Goal: Information Seeking & Learning: Understand process/instructions

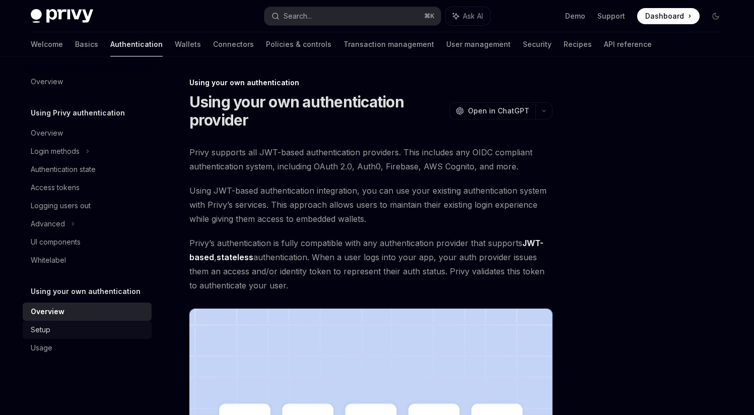
click at [48, 329] on div "Setup" at bounding box center [41, 329] width 20 height 12
type textarea "*"
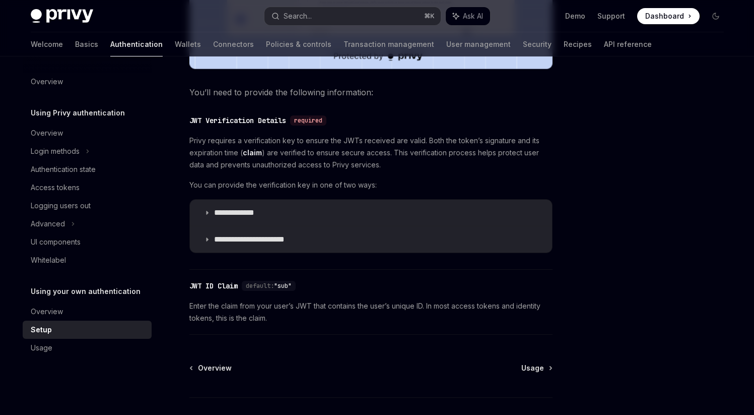
scroll to position [465, 0]
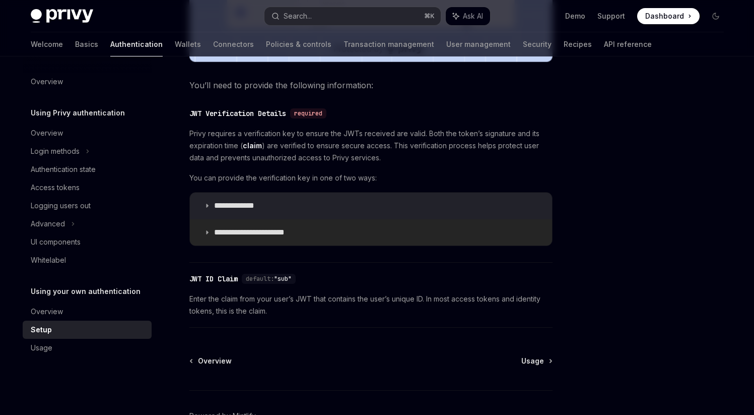
click at [203, 226] on summary "**********" at bounding box center [371, 232] width 362 height 26
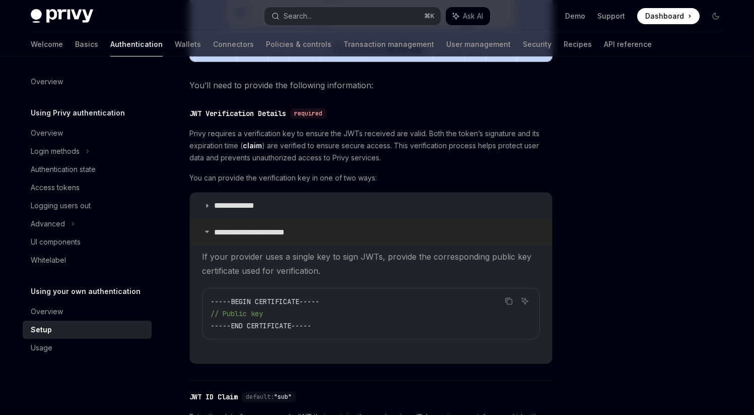
click at [204, 228] on icon at bounding box center [207, 231] width 6 height 6
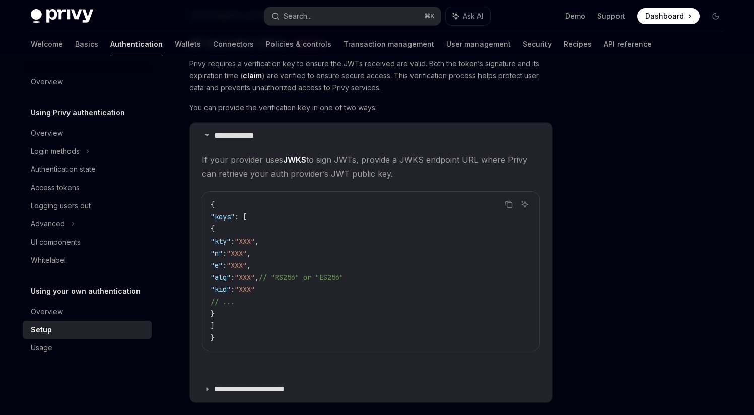
scroll to position [529, 0]
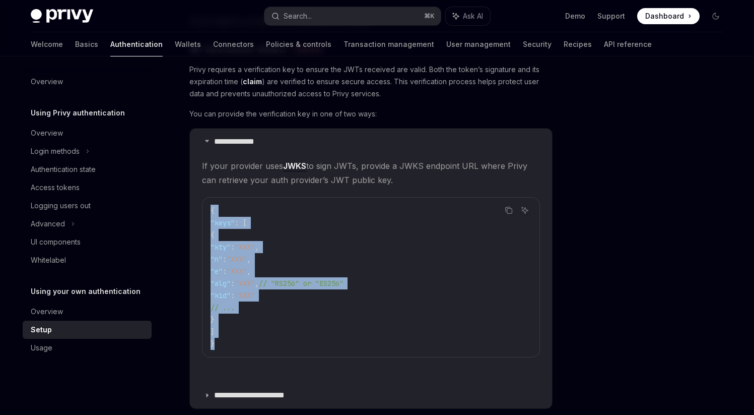
drag, startPoint x: 220, startPoint y: 347, endPoint x: 204, endPoint y: 206, distance: 142.0
click at [204, 206] on div "{ "keys" : [ { "kty" : "XXX" , "n" : "XXX" , "e" : "XXX" , "alg" : "XXX" , // "…" at bounding box center [371, 276] width 337 height 159
copy code "{ "keys" : [ { "kty" : "XXX" , "n" : "XXX" , "e" : "XXX" , "alg" : "XXX" , // "…"
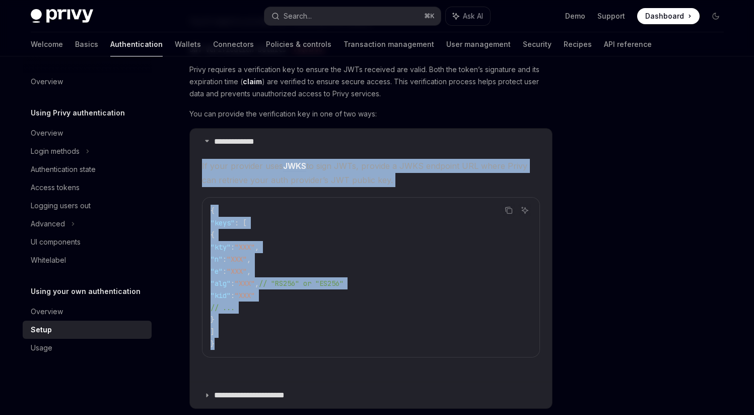
drag, startPoint x: 201, startPoint y: 165, endPoint x: 258, endPoint y: 355, distance: 198.3
click at [258, 355] on details "**********" at bounding box center [371, 254] width 362 height 253
copy children "If your provider uses JWKS to sign JWTs, provide a JWKS endpoint URL where Priv…"
click at [429, 237] on code "{ "keys" : [ { "kty" : "XXX" , "n" : "XXX" , "e" : "XXX" , "alg" : "XXX" , // "…" at bounding box center [371, 277] width 321 height 145
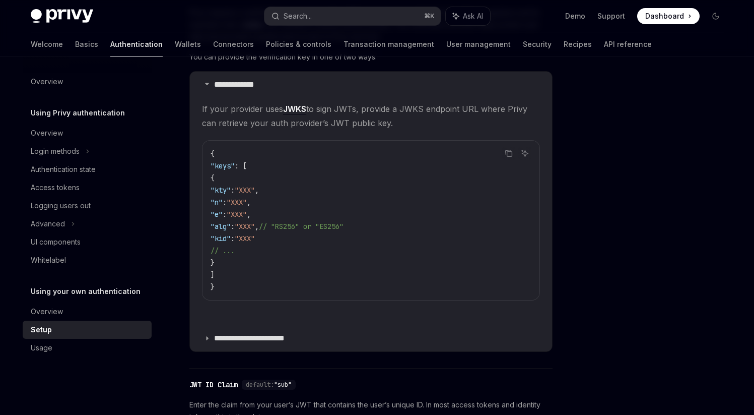
scroll to position [575, 0]
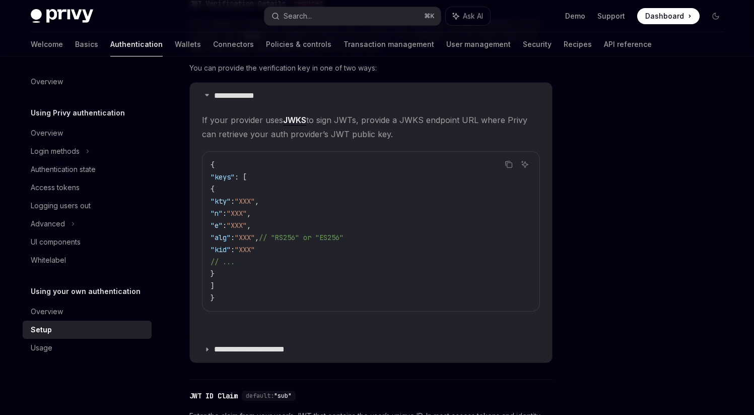
click at [296, 124] on link "JWKS" at bounding box center [294, 120] width 23 height 11
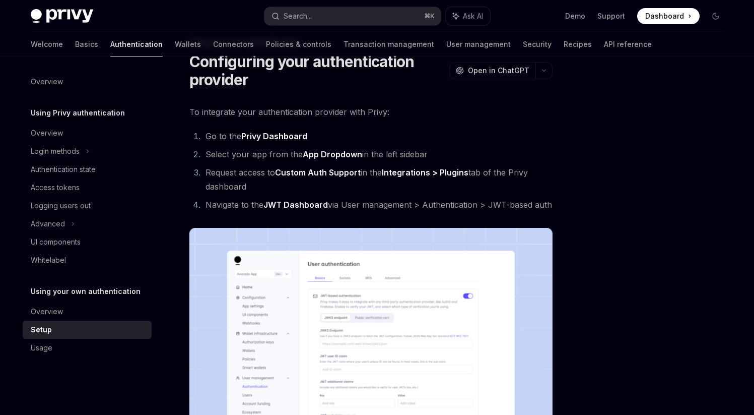
scroll to position [0, 0]
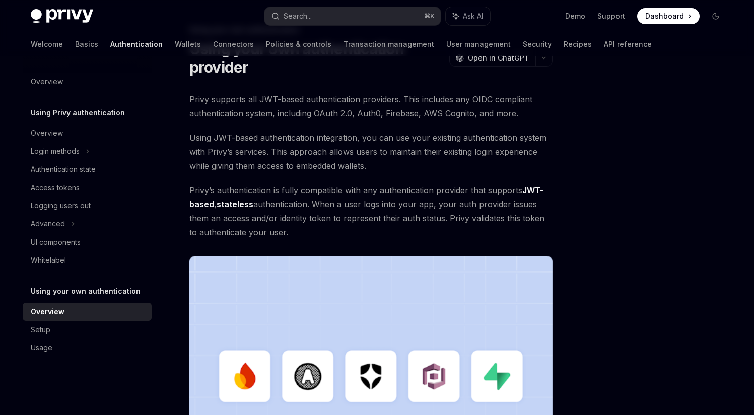
scroll to position [71, 0]
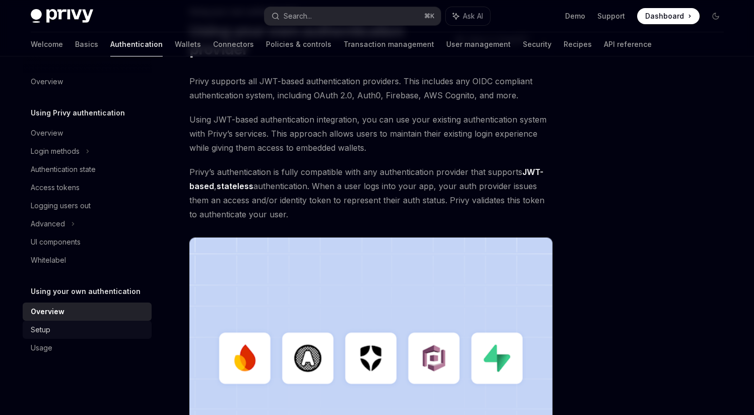
click at [53, 324] on div "Setup" at bounding box center [88, 329] width 115 height 12
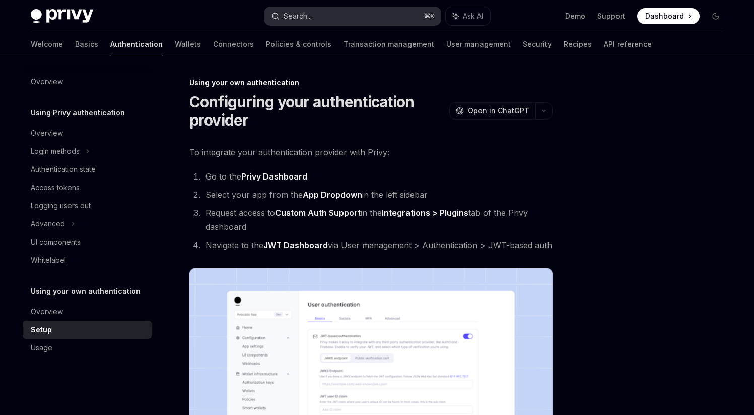
scroll to position [605, 0]
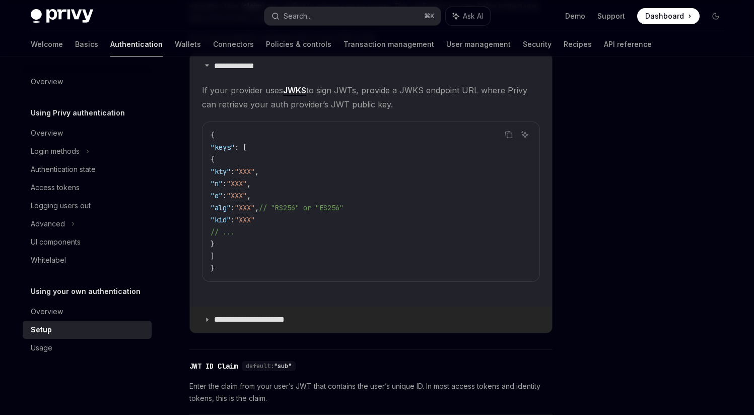
click at [208, 317] on icon at bounding box center [207, 319] width 6 height 6
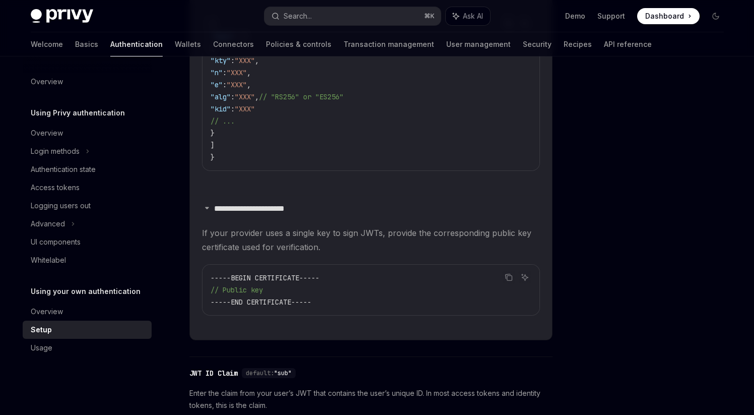
scroll to position [731, 0]
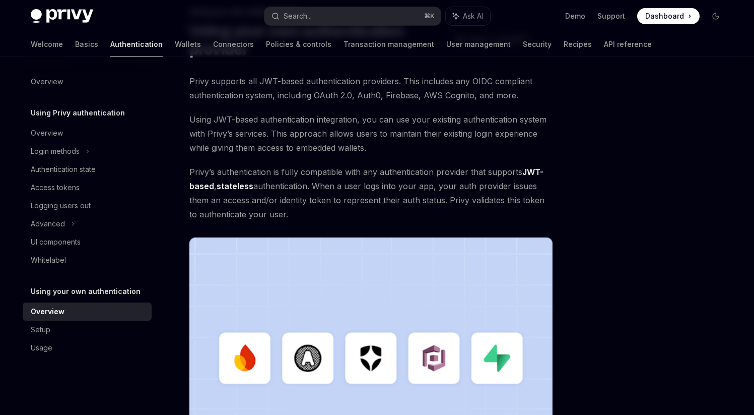
type textarea "*"
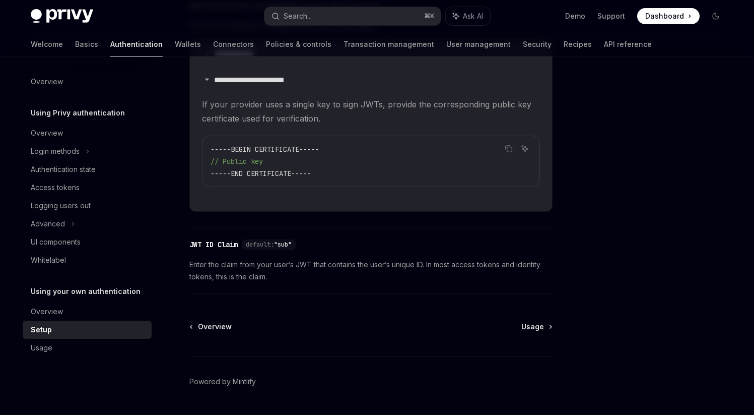
scroll to position [620, 0]
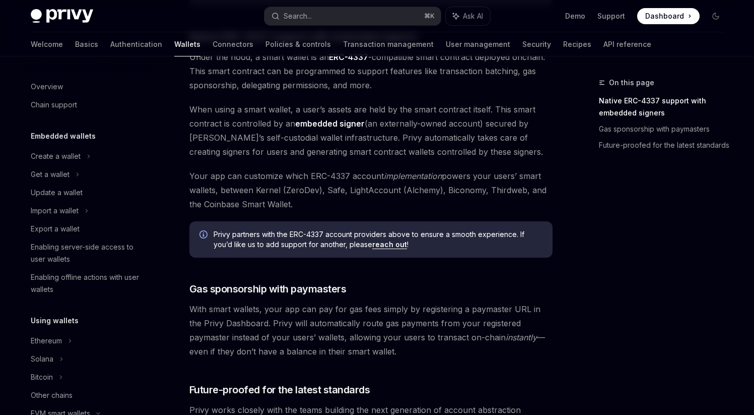
scroll to position [208, 0]
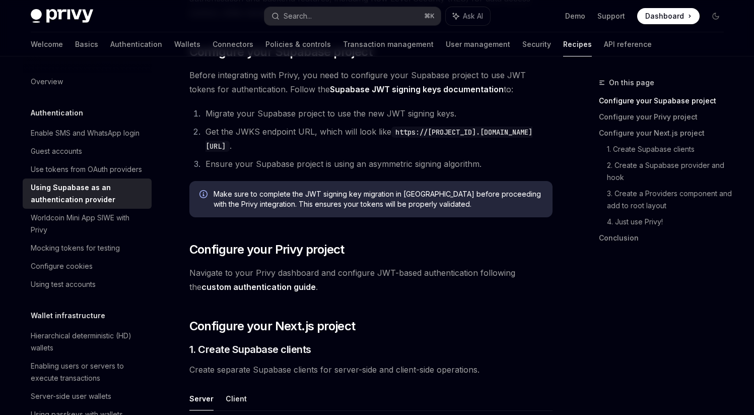
scroll to position [188, 0]
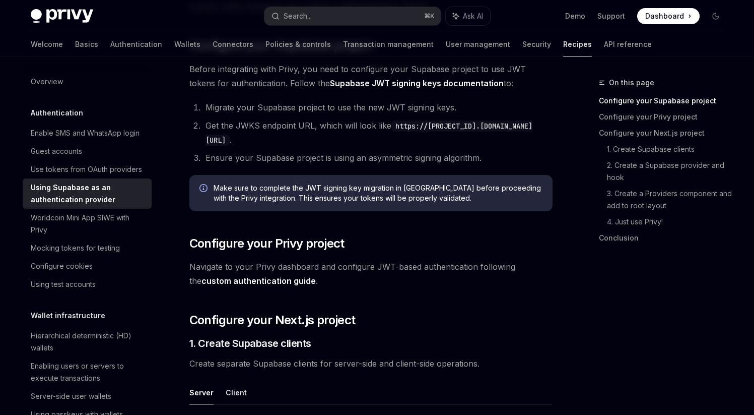
click at [286, 286] on span "Navigate to your Privy dashboard and configure JWT-based authentication followi…" at bounding box center [370, 273] width 363 height 28
click at [278, 280] on link "custom authentication guide" at bounding box center [258, 281] width 114 height 11
type textarea "*"
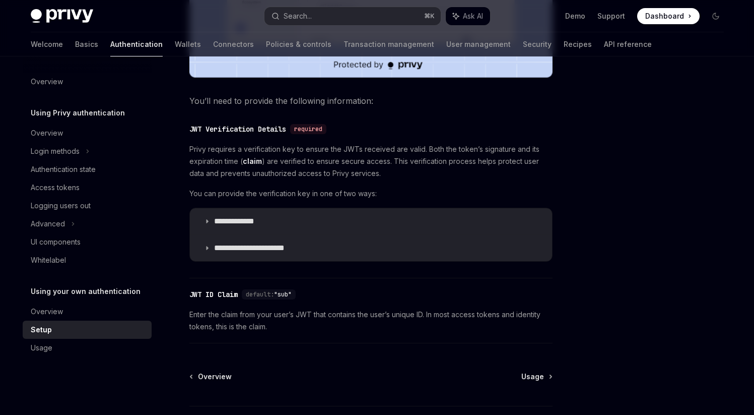
scroll to position [454, 0]
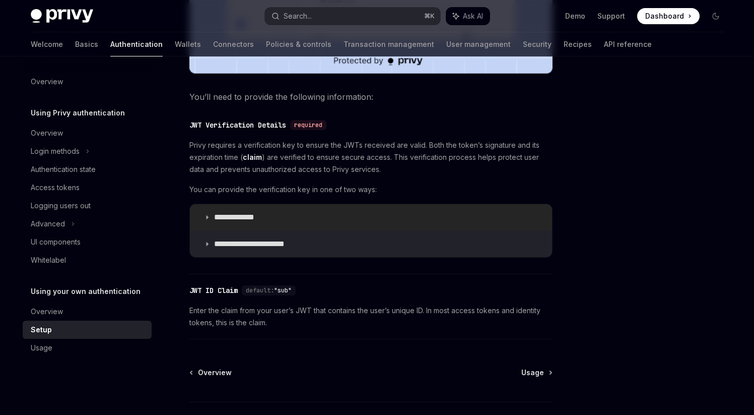
click at [206, 217] on icon at bounding box center [207, 217] width 6 height 6
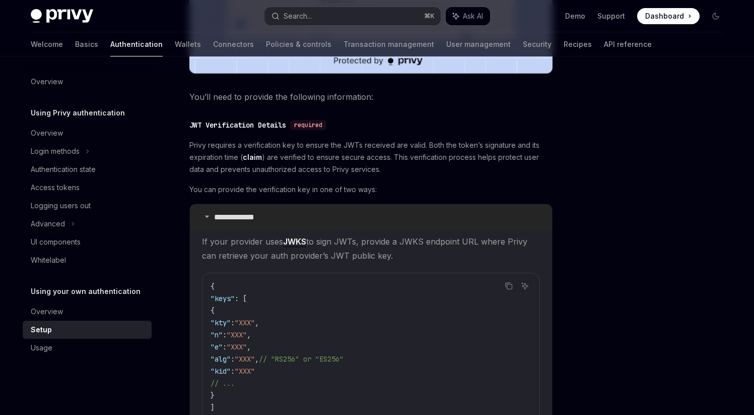
click at [206, 217] on icon at bounding box center [207, 216] width 6 height 6
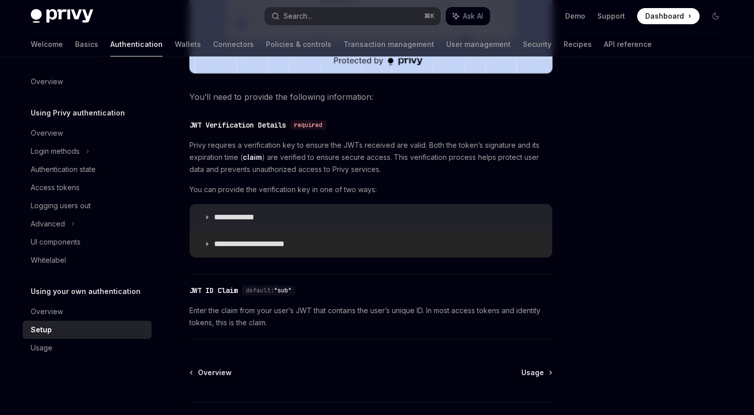
click at [208, 240] on summary "**********" at bounding box center [371, 244] width 362 height 26
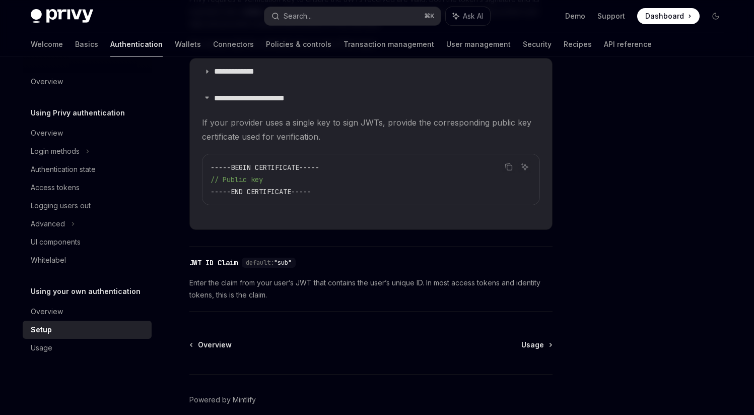
scroll to position [600, 0]
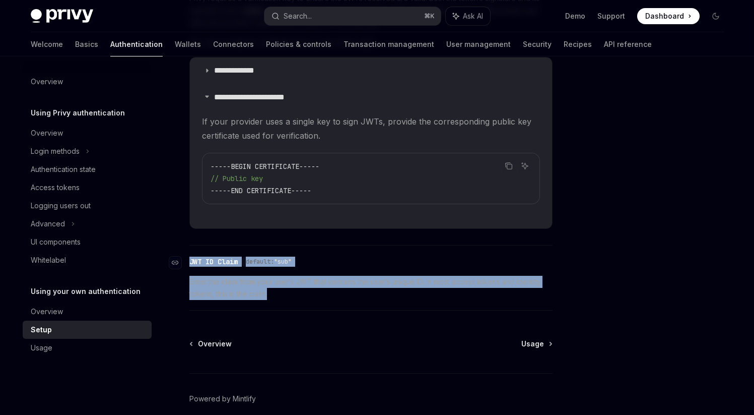
drag, startPoint x: 286, startPoint y: 301, endPoint x: 190, endPoint y: 260, distance: 103.4
click at [190, 260] on div "​ JWT ID Claim default: "sub" Enter the claim from your user’s JWT that contain…" at bounding box center [370, 280] width 363 height 60
copy div "JWT ID Claim default: "sub" Enter the claim from your user’s JWT that contains …"
